Goal: Task Accomplishment & Management: Complete application form

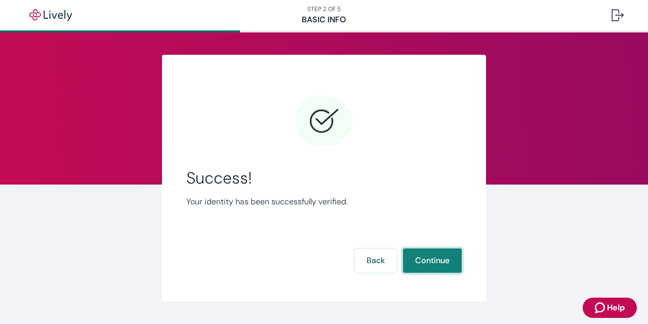
click at [438, 266] on button "Continue" at bounding box center [432, 260] width 59 height 24
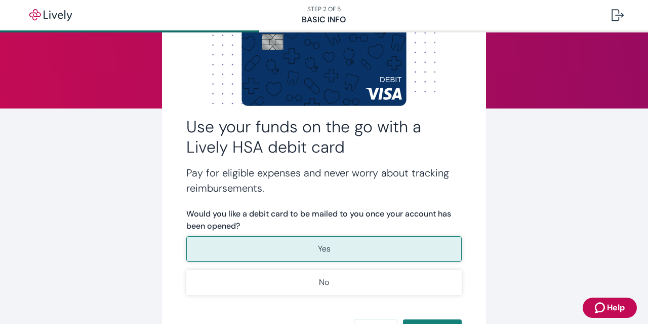
scroll to position [77, 0]
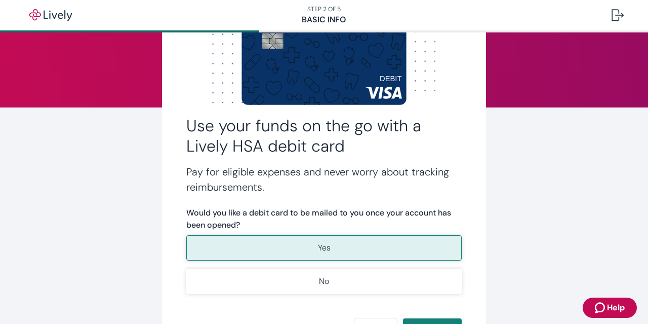
click at [292, 247] on button "Yes" at bounding box center [324, 247] width 276 height 25
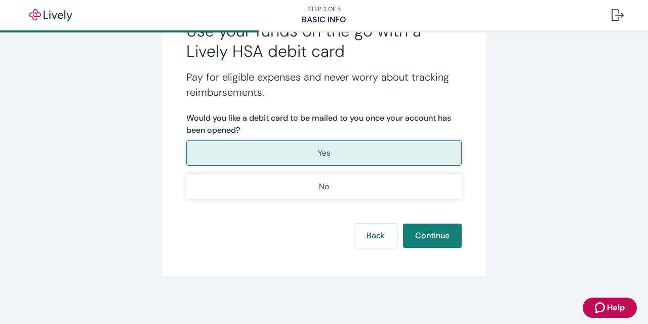
scroll to position [172, 0]
click at [436, 237] on button "Continue" at bounding box center [432, 235] width 59 height 24
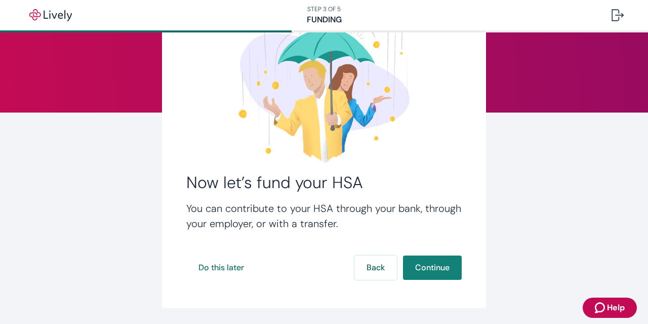
scroll to position [71, 0]
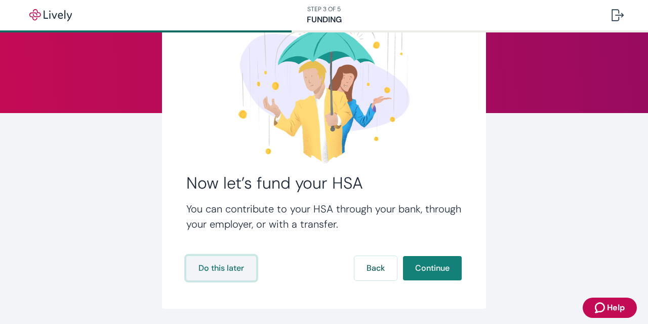
click at [211, 263] on button "Do this later" at bounding box center [221, 268] width 70 height 24
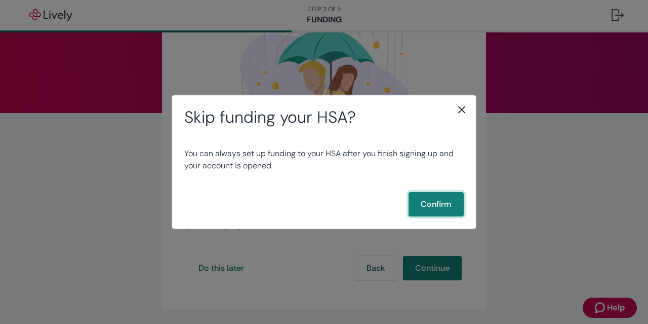
click at [454, 212] on button "Confirm" at bounding box center [436, 204] width 55 height 24
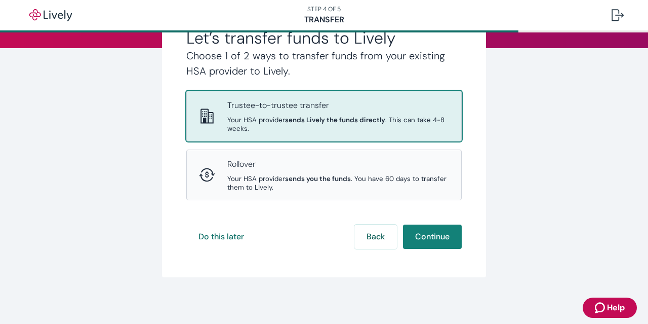
scroll to position [138, 0]
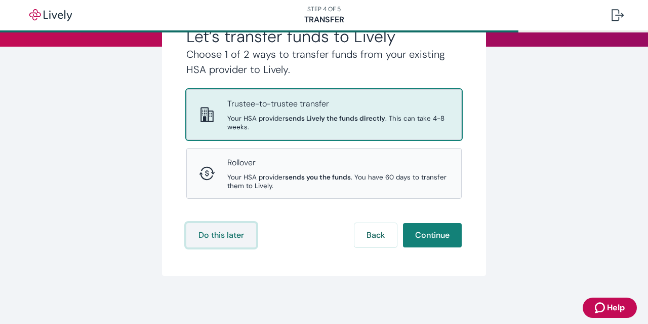
click at [229, 234] on button "Do this later" at bounding box center [221, 235] width 70 height 24
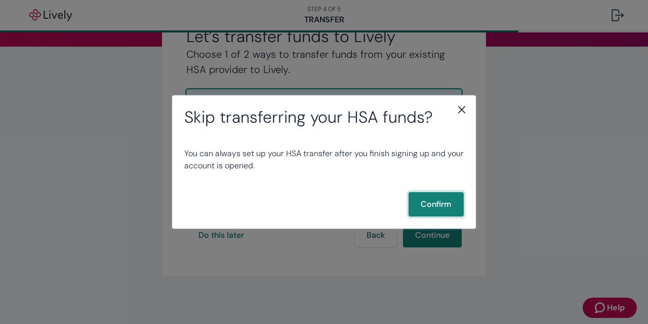
click at [439, 198] on button "Confirm" at bounding box center [436, 204] width 55 height 24
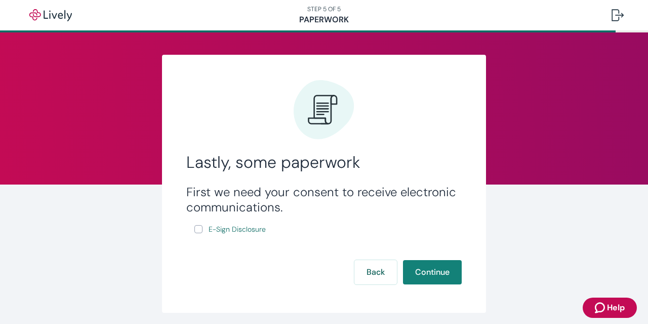
scroll to position [20, 0]
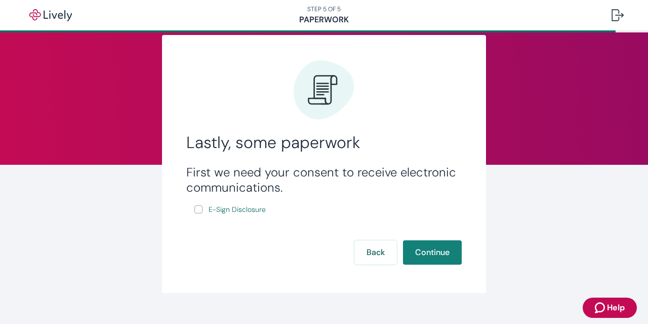
click at [200, 210] on label "E-Sign Disclosure" at bounding box center [231, 209] width 73 height 13
click at [200, 210] on input "E-Sign Disclosure" at bounding box center [199, 209] width 8 height 8
checkbox input "true"
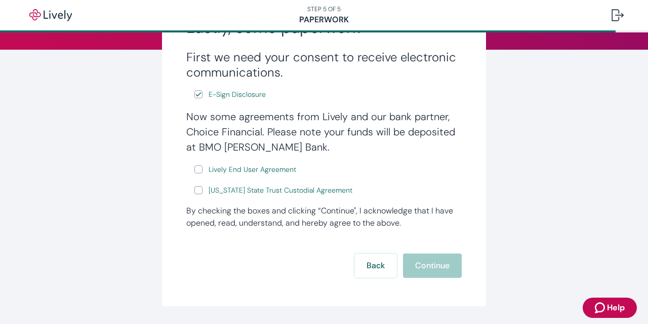
scroll to position [136, 0]
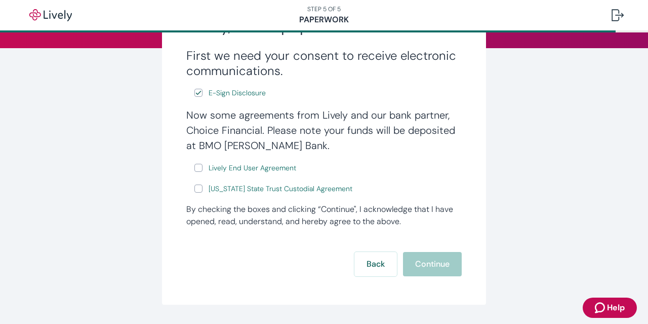
click at [198, 166] on input "Lively End User Agreement" at bounding box center [199, 168] width 8 height 8
checkbox input "true"
click at [196, 189] on input "[US_STATE] State Trust Custodial Agreement" at bounding box center [199, 188] width 8 height 8
checkbox input "true"
click at [430, 260] on button "Continue" at bounding box center [432, 264] width 59 height 24
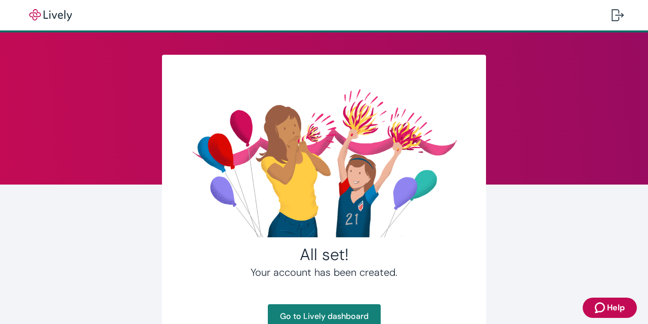
scroll to position [77, 0]
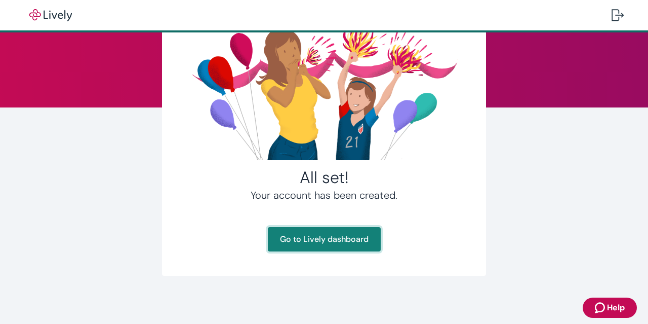
click at [318, 243] on link "Go to Lively dashboard" at bounding box center [324, 239] width 113 height 24
